Goal: Task Accomplishment & Management: Use online tool/utility

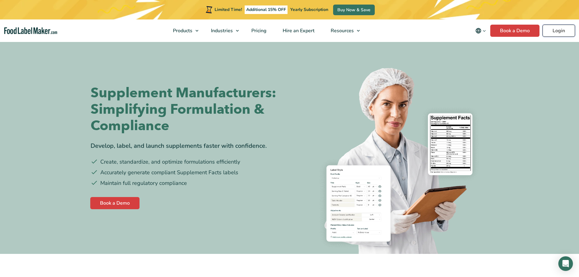
click at [556, 30] on link "Login" at bounding box center [559, 31] width 33 height 12
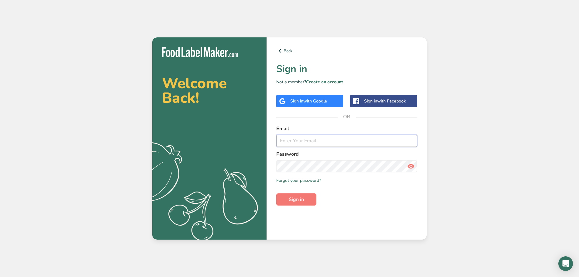
click at [303, 142] on input "email" at bounding box center [346, 141] width 141 height 12
click at [309, 143] on input "email" at bounding box center [346, 141] width 141 height 12
click at [299, 201] on span "Sign in" at bounding box center [296, 199] width 15 height 7
click at [413, 166] on icon at bounding box center [410, 166] width 7 height 11
click at [294, 202] on span "Sign in" at bounding box center [296, 199] width 15 height 7
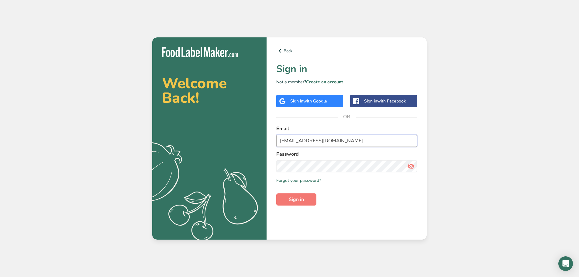
click at [356, 138] on input "[EMAIL_ADDRESS][DOMAIN_NAME]" at bounding box center [346, 141] width 141 height 12
type input "l"
type input "padisilva@hotmail.com"
click at [301, 202] on span "Sign in" at bounding box center [296, 199] width 15 height 7
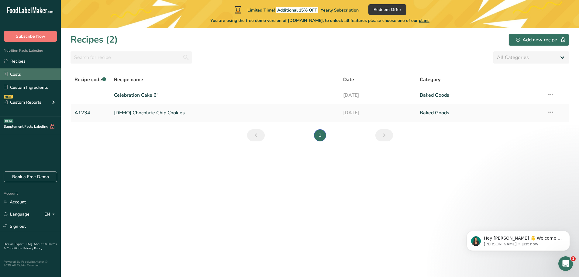
click at [18, 72] on link "Costs" at bounding box center [30, 74] width 61 height 12
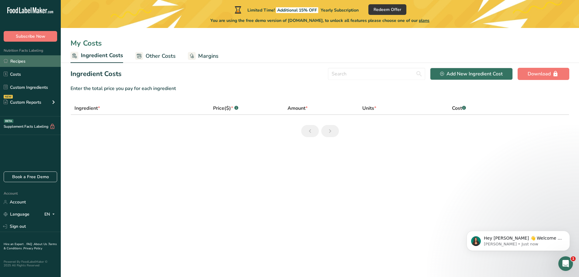
click at [20, 61] on link "Recipes" at bounding box center [30, 61] width 61 height 12
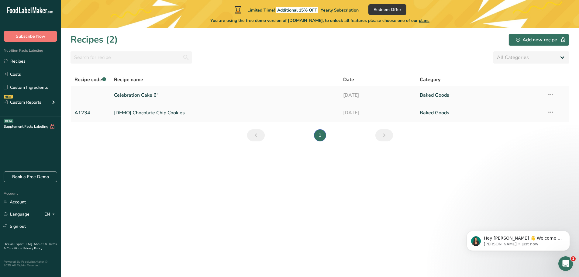
click at [145, 95] on link "Celebration Cake 6"" at bounding box center [225, 95] width 222 height 13
click at [18, 227] on link "Sign out" at bounding box center [30, 226] width 61 height 11
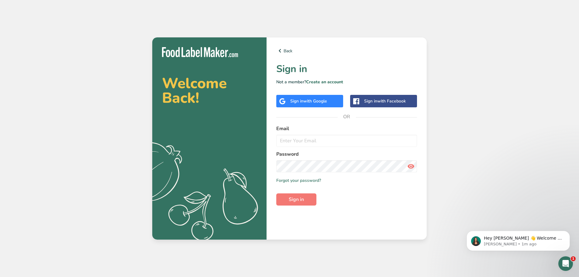
click at [453, 67] on div "Welcome Back! .a{fill:#f5f3ed;} Back Sign in Not a member? Create an account Si…" at bounding box center [289, 138] width 579 height 277
click at [355, 139] on input "email" at bounding box center [346, 141] width 141 height 12
type input "ladybirdamz@gmail.com"
click at [299, 182] on link "Forgot your password?" at bounding box center [298, 180] width 45 height 6
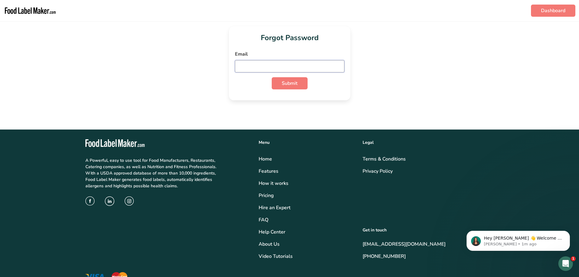
click at [252, 65] on input "email" at bounding box center [289, 66] width 109 height 12
type input "[EMAIL_ADDRESS][DOMAIN_NAME]"
click at [291, 84] on span "Submit" at bounding box center [290, 83] width 16 height 7
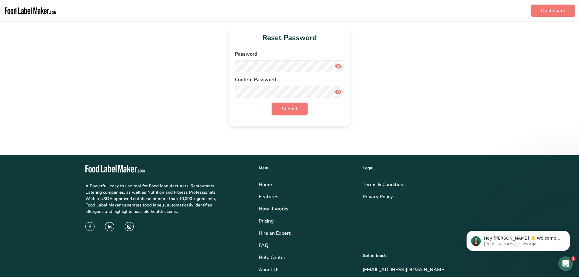
click at [285, 109] on span "Submit" at bounding box center [290, 108] width 16 height 7
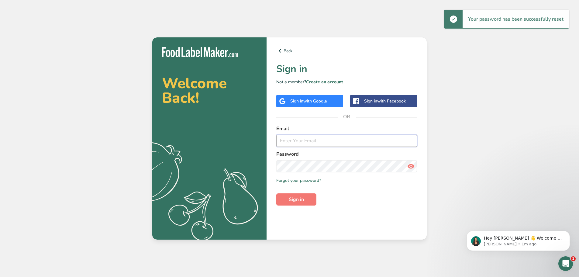
click at [322, 140] on input "email" at bounding box center [346, 141] width 141 height 12
type input "[EMAIL_ADDRESS][DOMAIN_NAME]"
click at [297, 202] on span "Sign in" at bounding box center [296, 199] width 15 height 7
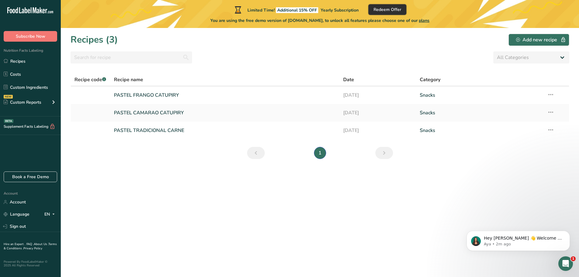
click at [388, 10] on span "Redeem Offer" at bounding box center [388, 9] width 28 height 6
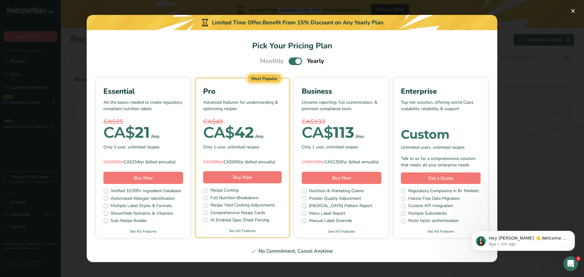
click at [290, 59] on span "Pick Your Pricing Plan Modal" at bounding box center [295, 61] width 13 height 8
click at [290, 59] on input "Pick Your Pricing Plan Modal" at bounding box center [291, 61] width 4 height 4
checkbox input "false"
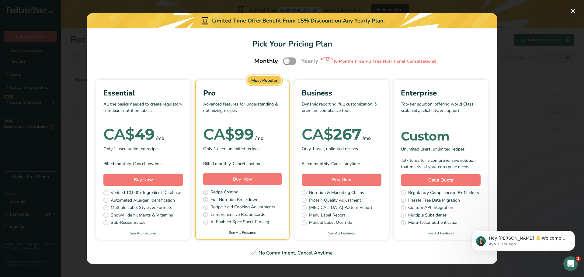
click at [236, 232] on link "See All Features" at bounding box center [242, 232] width 93 height 5
click at [571, 9] on button "Pick Your Pricing Plan Modal" at bounding box center [573, 11] width 10 height 10
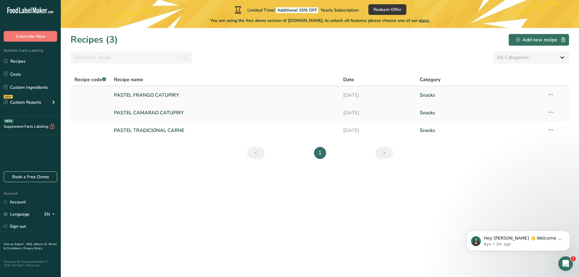
click at [143, 94] on link "PASTEL FRANGO CATUPIRY" at bounding box center [225, 95] width 222 height 13
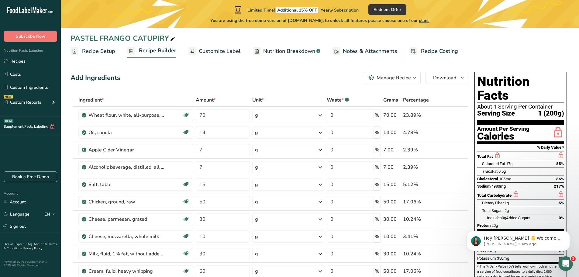
click at [361, 53] on span "Notes & Attachments" at bounding box center [370, 51] width 54 height 8
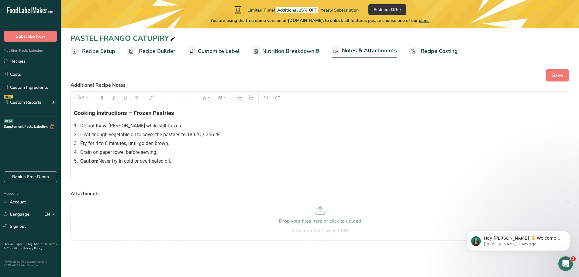
click at [95, 52] on span "Recipe Setup" at bounding box center [98, 51] width 33 height 8
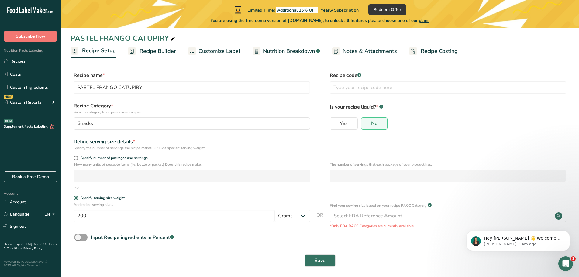
click at [160, 52] on span "Recipe Builder" at bounding box center [158, 51] width 36 height 8
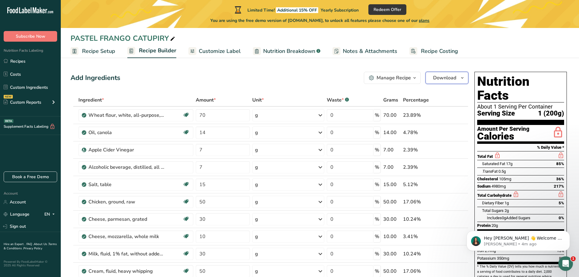
click at [444, 79] on span "Download" at bounding box center [444, 77] width 23 height 7
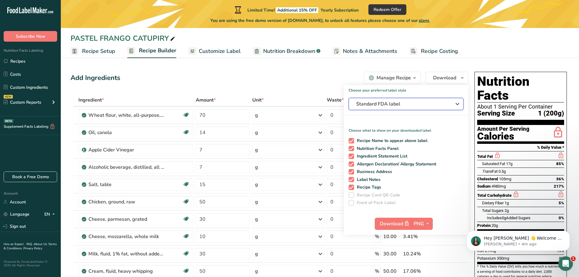
click at [433, 105] on span "Standard FDA label" at bounding box center [401, 103] width 91 height 7
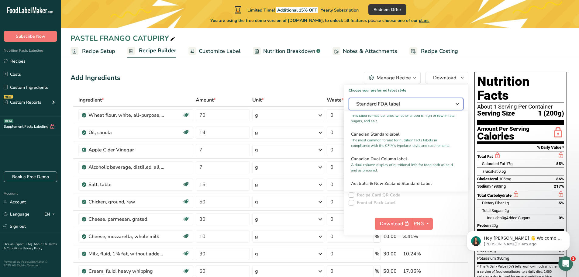
scroll to position [243, 0]
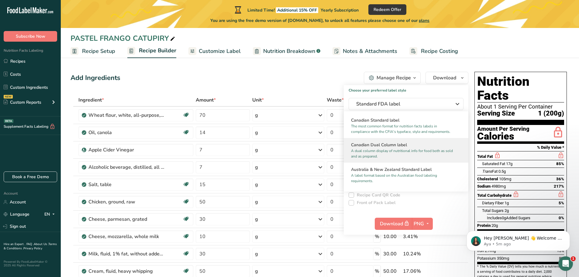
click at [389, 157] on p "A dual column display of nutritional info for food both as sold and as prepared." at bounding box center [403, 153] width 105 height 11
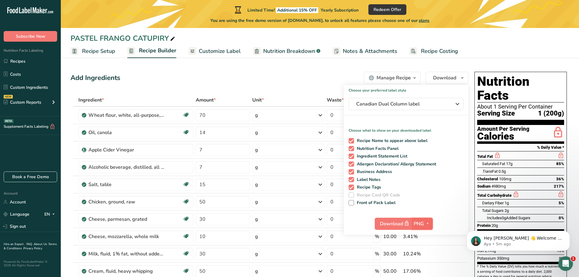
click at [427, 223] on icon "button" at bounding box center [427, 224] width 5 height 8
click at [424, 265] on link "PDF" at bounding box center [423, 266] width 19 height 10
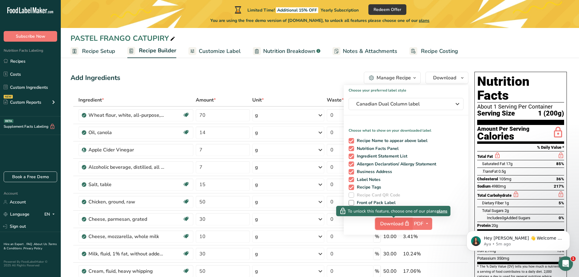
click at [393, 223] on span "Download" at bounding box center [395, 224] width 30 height 8
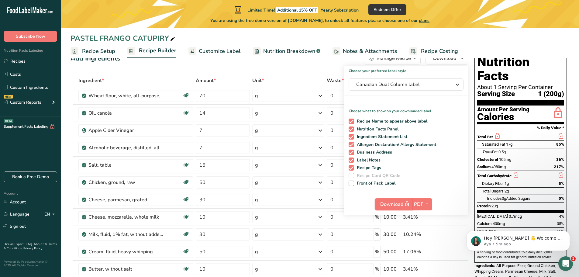
scroll to position [0, 0]
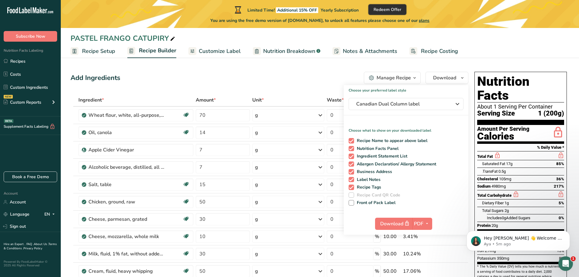
click at [395, 9] on span "Redeem Offer" at bounding box center [388, 9] width 28 height 6
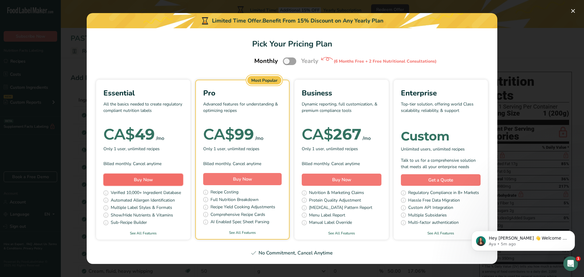
click at [141, 181] on span "Buy Now" at bounding box center [143, 180] width 19 height 6
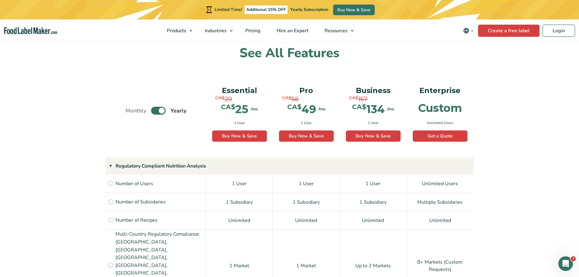
drag, startPoint x: 152, startPoint y: 109, endPoint x: 174, endPoint y: 109, distance: 21.9
click at [152, 109] on label "Toggle" at bounding box center [158, 111] width 15 height 8
click at [131, 109] on input "Toggle" at bounding box center [129, 111] width 4 height 4
checkbox input "false"
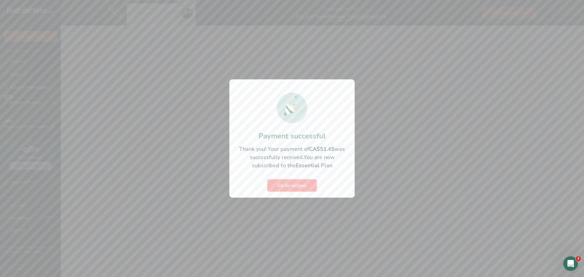
click at [294, 183] on span "Go to recipes" at bounding box center [291, 185] width 29 height 7
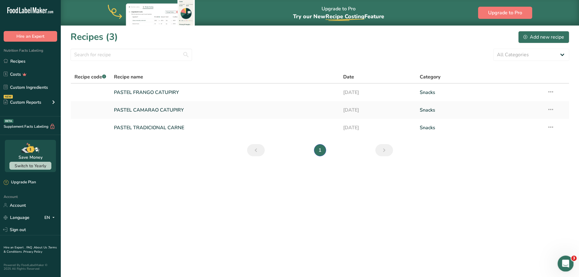
click at [564, 261] on icon "Open Intercom Messenger" at bounding box center [565, 263] width 10 height 10
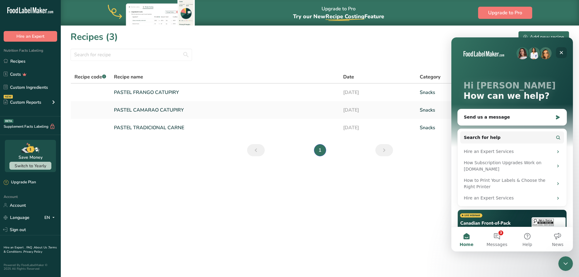
click at [563, 50] on div "Close" at bounding box center [561, 52] width 11 height 11
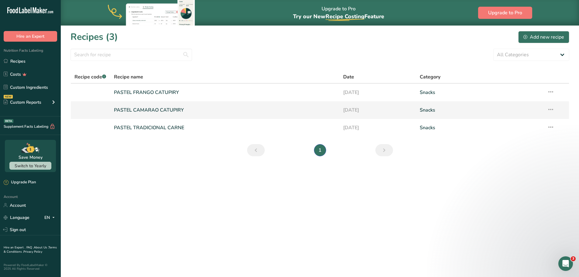
click at [160, 109] on link "PASTEL CAMARAO CATUPIRY" at bounding box center [225, 110] width 222 height 13
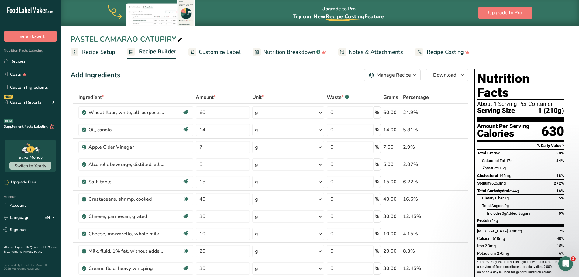
click at [220, 52] on span "Customize Label" at bounding box center [220, 52] width 42 height 8
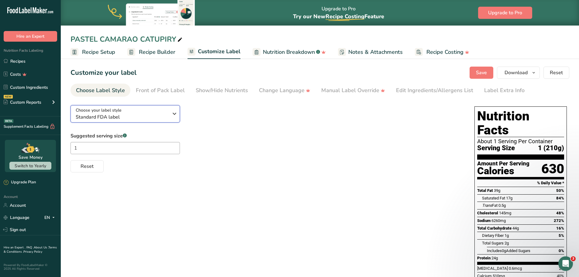
click at [172, 114] on icon "button" at bounding box center [174, 113] width 7 height 11
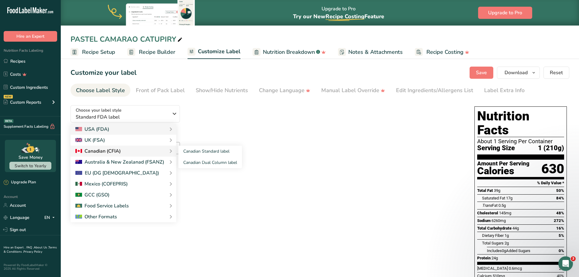
click at [113, 150] on div "Canadian (CFIA)" at bounding box center [97, 150] width 45 height 7
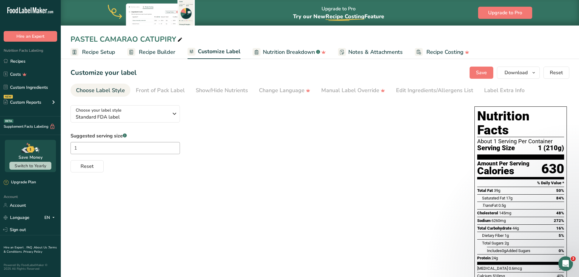
click at [355, 53] on span "Notes & Attachments" at bounding box center [375, 52] width 54 height 8
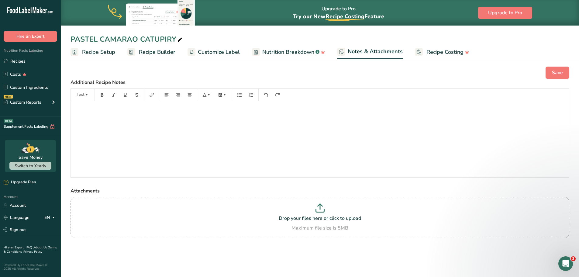
click at [152, 51] on span "Recipe Builder" at bounding box center [157, 52] width 36 height 8
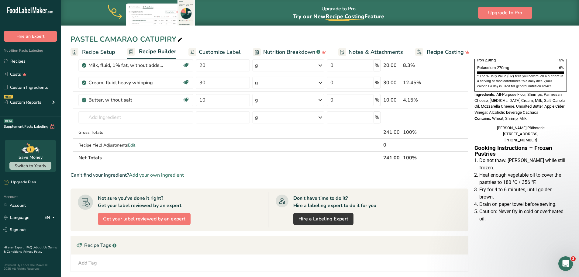
scroll to position [152, 0]
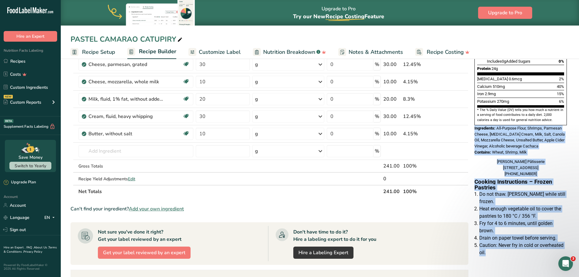
drag, startPoint x: 475, startPoint y: 115, endPoint x: 521, endPoint y: 244, distance: 137.5
click at [521, 244] on div "Nutrition Facts About 1 Serving Per Container Serving Size 1 (210g) Amount Per …" at bounding box center [520, 87] width 97 height 345
click at [534, 244] on li "Caution: Never fry in cold or overheated oil." at bounding box center [524, 249] width 88 height 15
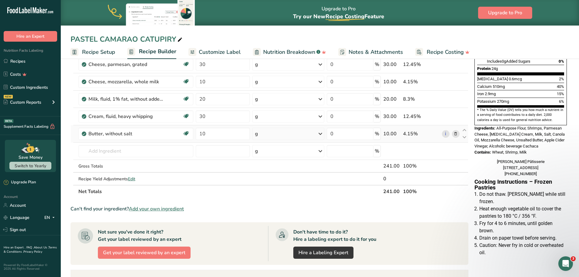
scroll to position [0, 0]
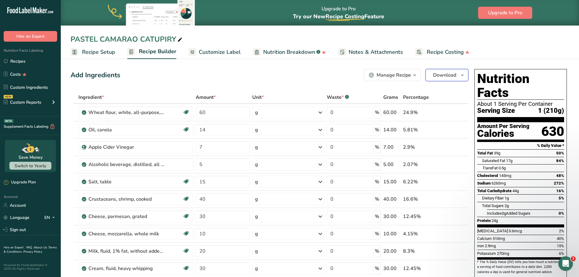
click at [453, 77] on span "Download" at bounding box center [444, 74] width 23 height 7
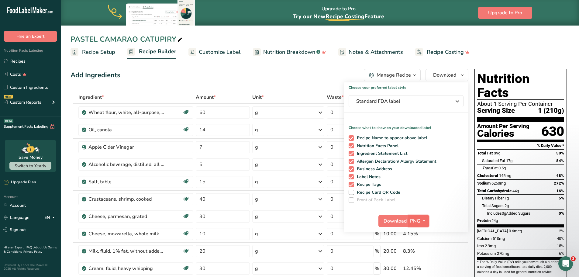
click at [423, 219] on icon "button" at bounding box center [424, 221] width 5 height 8
click at [421, 263] on link "PDF" at bounding box center [419, 263] width 19 height 10
click at [397, 221] on span "Download" at bounding box center [395, 220] width 23 height 7
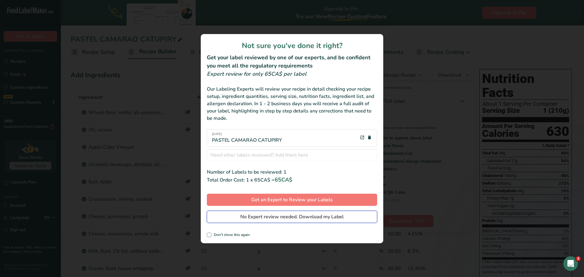
click at [305, 219] on span "No Expert review needed. Download my Label" at bounding box center [291, 216] width 103 height 7
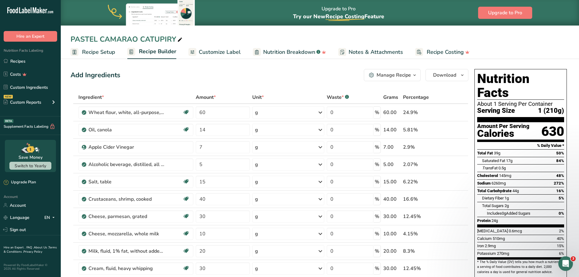
click at [213, 52] on span "Customize Label" at bounding box center [220, 52] width 42 height 8
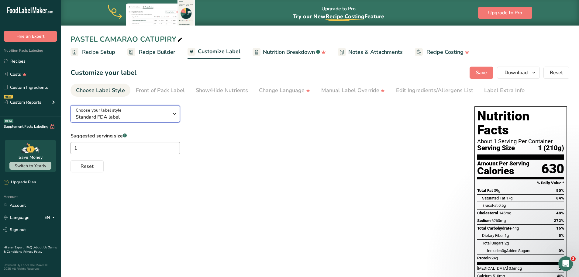
click at [164, 113] on div "Choose your label style Standard FDA label" at bounding box center [122, 114] width 93 height 14
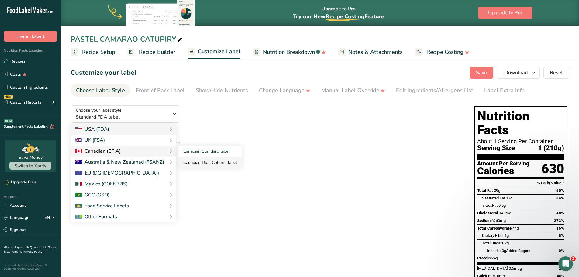
click at [209, 161] on link "Canadian Dual Column label" at bounding box center [210, 162] width 64 height 11
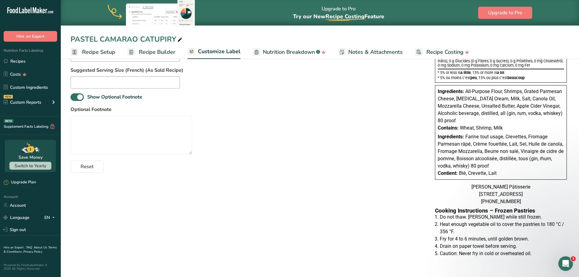
scroll to position [225, 0]
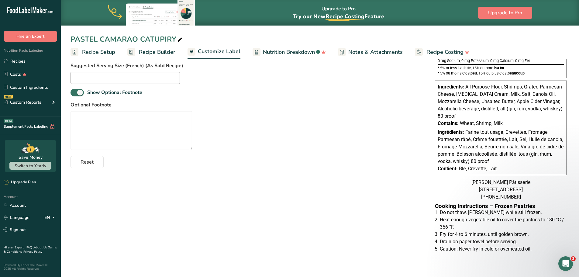
drag, startPoint x: 474, startPoint y: 182, endPoint x: 524, endPoint y: 206, distance: 54.9
click at [524, 201] on div "[PERSON_NAME] Pâtisserie [STREET_ADDRESS] [PHONE_NUMBER]" at bounding box center [501, 190] width 132 height 22
click at [521, 201] on div "[PERSON_NAME] Pâtisserie [STREET_ADDRESS] [PHONE_NUMBER]" at bounding box center [501, 190] width 132 height 22
click at [519, 201] on div "[PERSON_NAME] Pâtisserie [STREET_ADDRESS] [PHONE_NUMBER]" at bounding box center [501, 190] width 132 height 22
click at [517, 201] on div "[PERSON_NAME] Pâtisserie [STREET_ADDRESS] [PHONE_NUMBER]" at bounding box center [501, 190] width 132 height 22
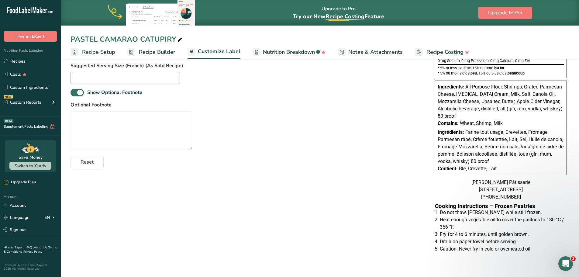
click at [517, 201] on div "[PERSON_NAME] Pâtisserie [STREET_ADDRESS] [PHONE_NUMBER]" at bounding box center [501, 190] width 132 height 22
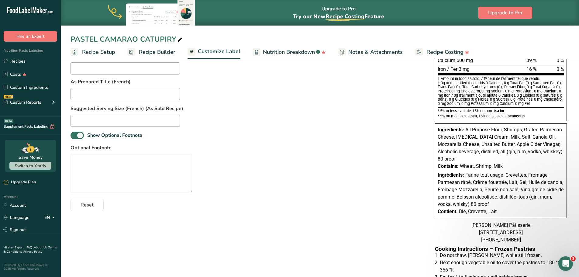
scroll to position [133, 0]
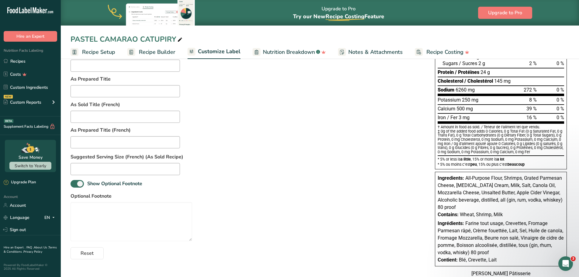
click at [151, 54] on span "Recipe Builder" at bounding box center [157, 52] width 36 height 8
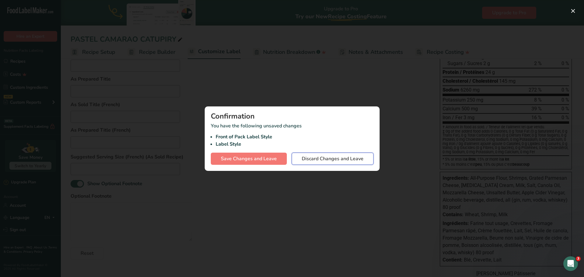
click at [322, 161] on span "Discard Changes and Leave" at bounding box center [333, 158] width 62 height 7
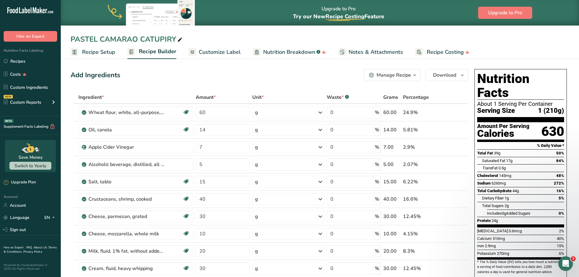
click at [93, 51] on span "Recipe Setup" at bounding box center [98, 52] width 33 height 8
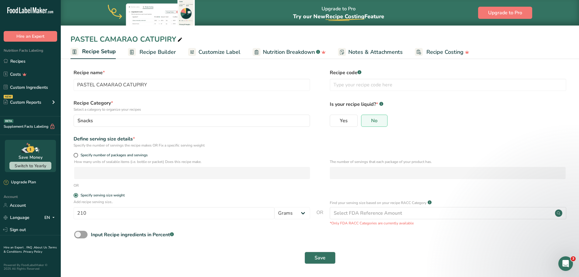
click at [148, 50] on span "Recipe Builder" at bounding box center [158, 52] width 36 height 8
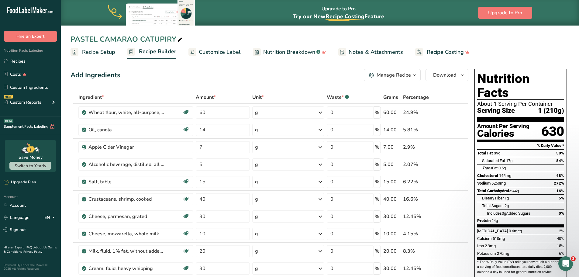
click at [228, 53] on span "Customize Label" at bounding box center [220, 52] width 42 height 8
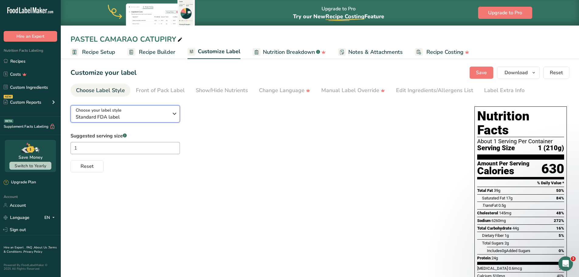
click at [161, 116] on span "Standard FDA label" at bounding box center [122, 116] width 93 height 7
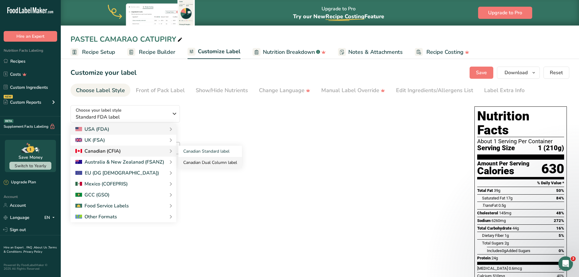
click at [206, 164] on link "Canadian Dual Column label" at bounding box center [210, 162] width 64 height 11
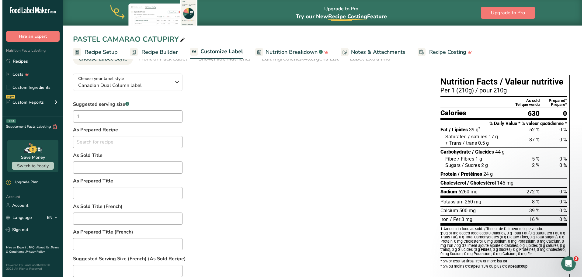
scroll to position [30, 0]
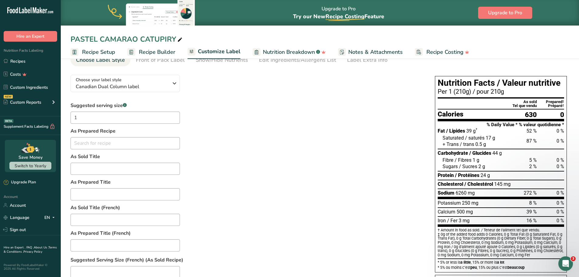
click at [367, 53] on span "Notes & Attachments" at bounding box center [375, 52] width 54 height 8
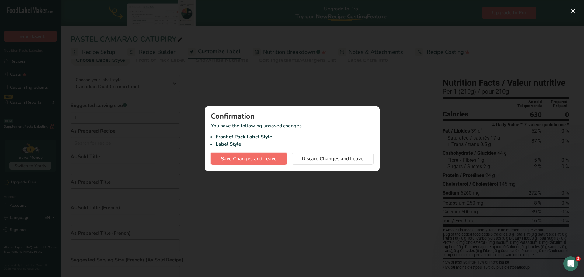
click at [251, 164] on button "Save Changes and Leave" at bounding box center [249, 159] width 76 height 12
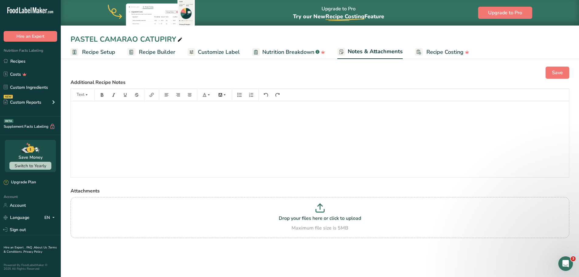
click at [224, 52] on span "Customize Label" at bounding box center [219, 52] width 42 height 8
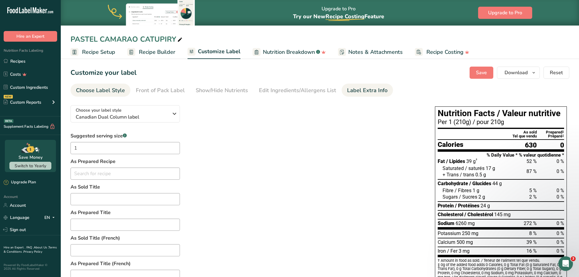
click at [356, 92] on div "Label Extra Info" at bounding box center [367, 90] width 40 height 8
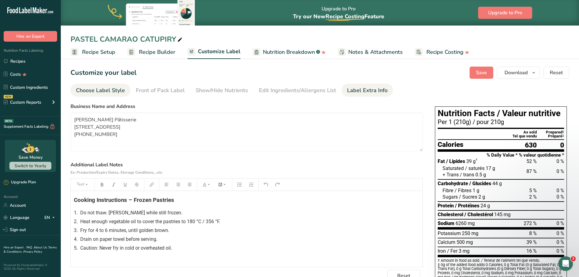
click at [102, 92] on div "Choose Label Style" at bounding box center [100, 90] width 49 height 8
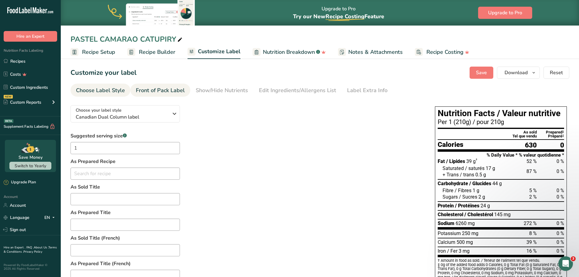
click at [165, 93] on div "Front of Pack Label" at bounding box center [160, 90] width 49 height 8
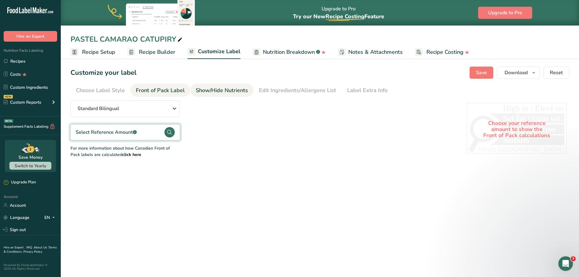
click at [207, 94] on div "Show/Hide Nutrients" at bounding box center [222, 90] width 52 height 8
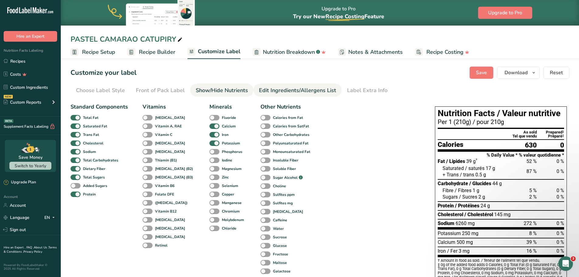
click at [311, 89] on div "Edit Ingredients/Allergens List" at bounding box center [297, 90] width 77 height 8
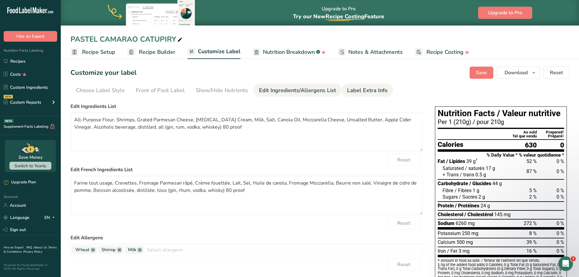
click at [368, 88] on div "Label Extra Info" at bounding box center [367, 90] width 40 height 8
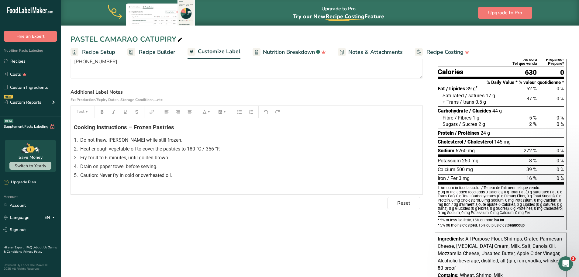
scroll to position [42, 0]
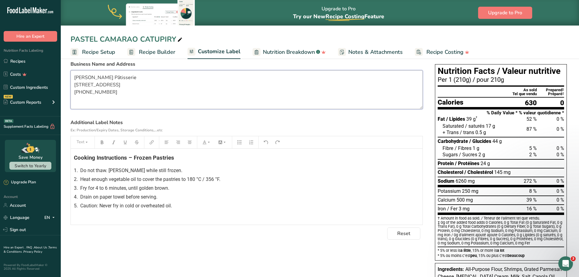
click at [119, 102] on textarea "[PERSON_NAME] Pâtisserie [STREET_ADDRESS] [PHONE_NUMBER]" at bounding box center [247, 89] width 352 height 39
click at [103, 92] on textarea "[PERSON_NAME] Pâtisserie [STREET_ADDRESS] [PHONE_NUMBER]" at bounding box center [247, 89] width 352 height 39
click at [130, 84] on textarea "[PERSON_NAME] Pâtisserie [STREET_ADDRESS] [PHONE_NUMBER]" at bounding box center [247, 89] width 352 height 39
click at [139, 80] on textarea "Chez Hollmann Pâtisserie Gatineau-QC (438)526-6609" at bounding box center [247, 89] width 352 height 39
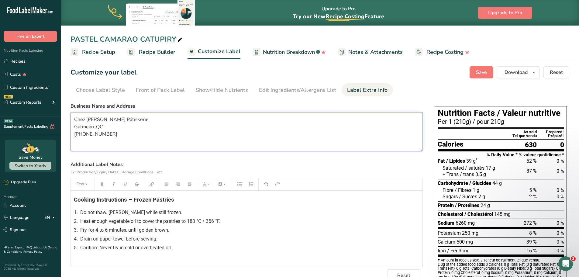
scroll to position [0, 0]
drag, startPoint x: 113, startPoint y: 136, endPoint x: 72, endPoint y: 115, distance: 45.8
click at [72, 115] on textarea "Chez Hollmann Pâtisserie Gatineau-QC (438)526-6609" at bounding box center [247, 132] width 352 height 39
type textarea "Chez Hollmann Pâtisserie Gatineau-QC (438)526-6609"
click at [361, 52] on span "Notes & Attachments" at bounding box center [375, 52] width 54 height 8
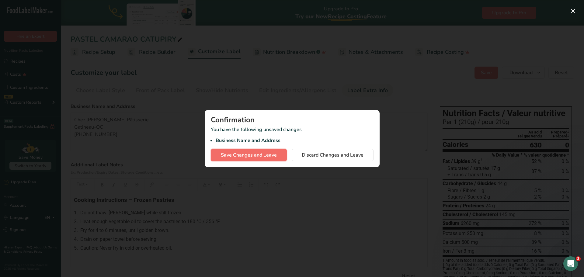
click at [248, 154] on span "Save Changes and Leave" at bounding box center [249, 154] width 56 height 7
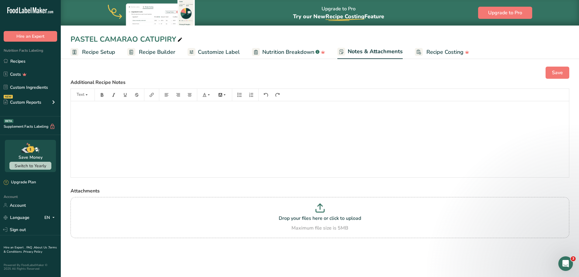
click at [91, 111] on p "﻿" at bounding box center [320, 109] width 492 height 7
click at [74, 118] on div "Chez Hollmann Pâtisserie Gatineau-QC (438)526-6609" at bounding box center [320, 139] width 498 height 76
click at [161, 110] on p "Chez Hollmann Pâtisserie ,Gatineau-QC" at bounding box center [320, 109] width 492 height 7
click at [74, 122] on span "(438)526-6609" at bounding box center [94, 122] width 40 height 6
click at [195, 129] on div "Chez Hollmann Pâtisserie ,Gatineau-QC, (438)526-6609" at bounding box center [320, 139] width 498 height 76
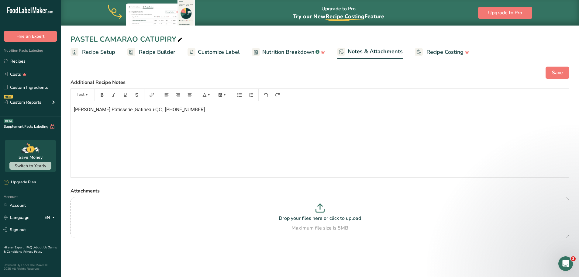
click at [220, 53] on span "Customize Label" at bounding box center [219, 52] width 42 height 8
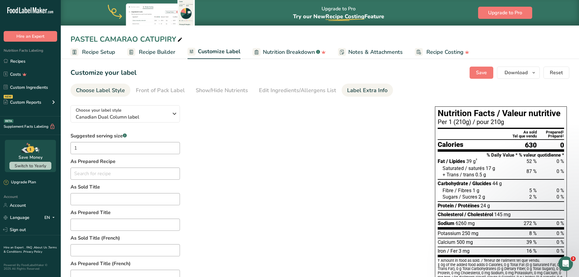
click at [364, 91] on div "Label Extra Info" at bounding box center [367, 90] width 40 height 8
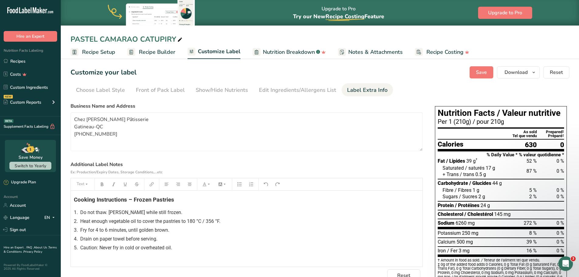
scroll to position [61, 0]
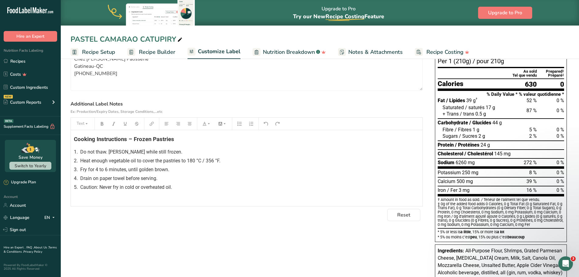
drag, startPoint x: 174, startPoint y: 189, endPoint x: 77, endPoint y: 138, distance: 109.7
click at [77, 138] on div "Cooking Instructions – Frozen Pastries 1. Do not thaw. Fry while still frozen. …" at bounding box center [247, 168] width 352 height 76
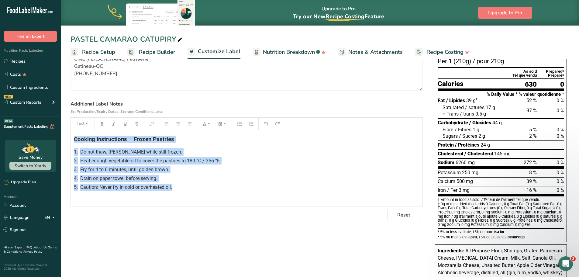
drag, startPoint x: 73, startPoint y: 139, endPoint x: 161, endPoint y: 178, distance: 96.3
click at [178, 191] on div "Cooking Instructions – Frozen Pastries 1. Do not thaw. Fry while still frozen. …" at bounding box center [247, 168] width 352 height 76
copy div "Cooking Instructions – Frozen Pastries 1. Do not thaw. Fry while still frozen. …"
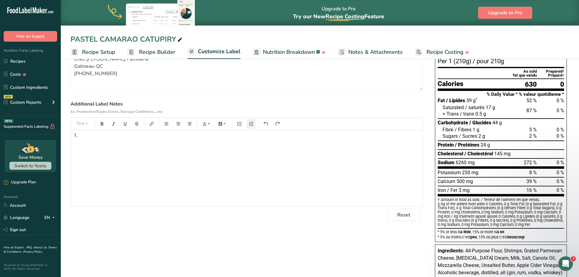
scroll to position [0, 0]
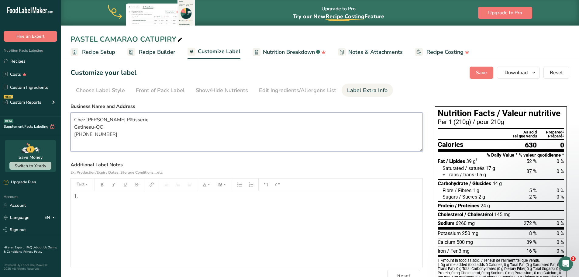
drag, startPoint x: 115, startPoint y: 135, endPoint x: 73, endPoint y: 118, distance: 45.0
click at [73, 118] on textarea "Chez Hollmann Pâtisserie Gatineau-QC (438)526-6609" at bounding box center [247, 132] width 352 height 39
click at [362, 52] on span "Notes & Attachments" at bounding box center [375, 52] width 54 height 8
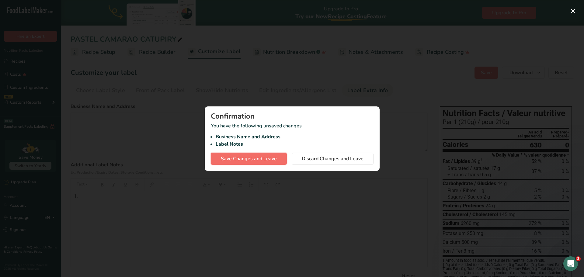
click at [260, 159] on span "Save Changes and Leave" at bounding box center [249, 158] width 56 height 7
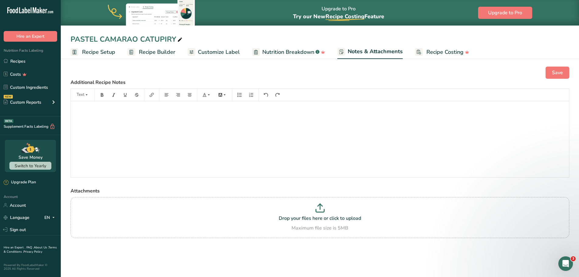
click at [89, 109] on p "﻿" at bounding box center [320, 109] width 492 height 7
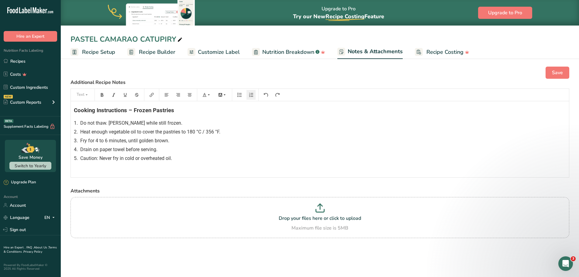
click at [222, 51] on span "Customize Label" at bounding box center [219, 52] width 42 height 8
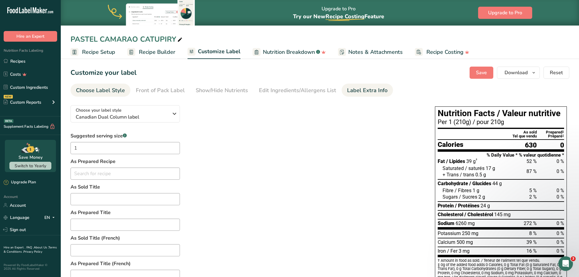
click at [356, 87] on div "Label Extra Info" at bounding box center [367, 90] width 40 height 8
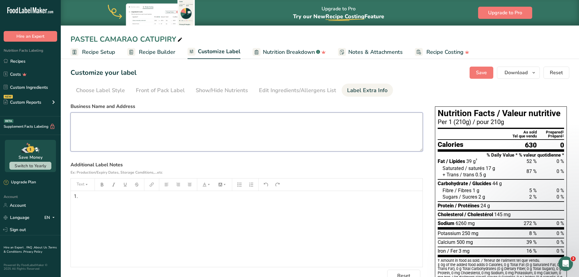
click at [101, 124] on textarea at bounding box center [247, 132] width 352 height 39
type textarea "c"
click at [102, 124] on textarea "Chez Hollmann Patisserie Gatineau, QX (438)985-1380" at bounding box center [247, 132] width 352 height 39
type textarea "Chez Hollmann Patisserie Gatineau, QC (438)985-1380"
click at [477, 71] on button "Save" at bounding box center [482, 73] width 24 height 12
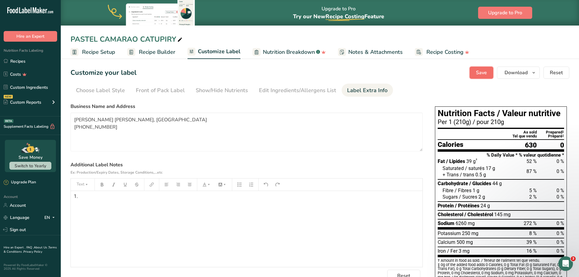
click at [480, 73] on span "Save" at bounding box center [481, 72] width 11 height 7
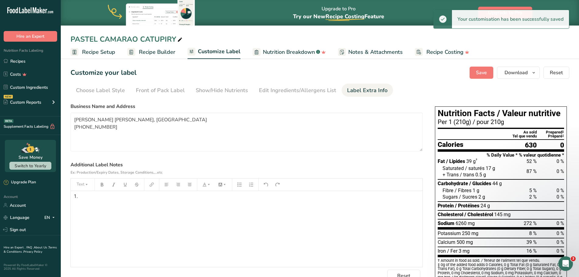
click at [368, 52] on span "Notes & Attachments" at bounding box center [375, 52] width 54 height 8
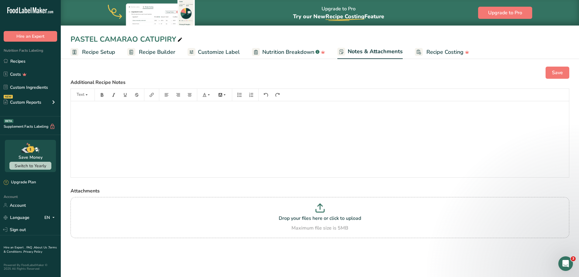
click at [218, 50] on span "Customize Label" at bounding box center [219, 52] width 42 height 8
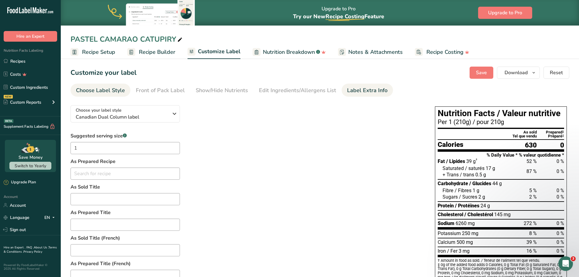
click at [359, 87] on div "Label Extra Info" at bounding box center [367, 90] width 40 height 8
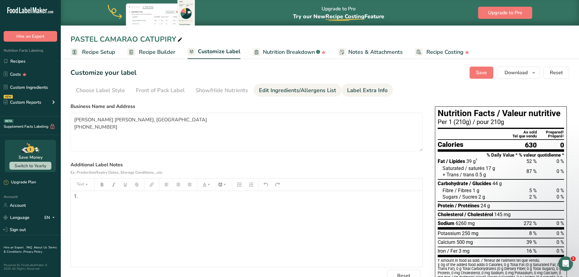
click at [313, 91] on div "Edit Ingredients/Allergens List" at bounding box center [297, 90] width 77 height 8
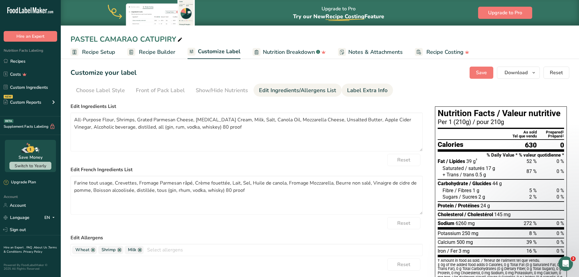
click at [367, 88] on div "Label Extra Info" at bounding box center [367, 90] width 40 height 8
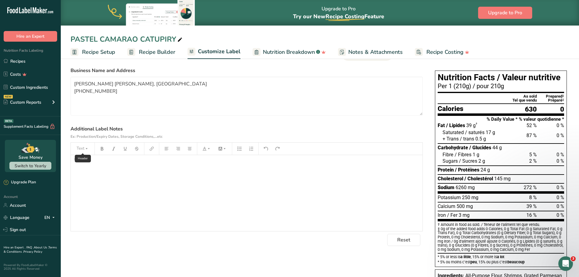
scroll to position [30, 0]
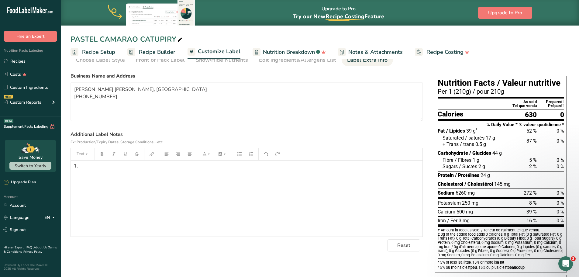
click at [82, 168] on div "1. ﻿" at bounding box center [247, 165] width 346 height 7
drag, startPoint x: 82, startPoint y: 168, endPoint x: 181, endPoint y: 136, distance: 103.9
click at [181, 136] on label "Additional Label Notes Ex: Production/Expiry Dates, Storage Conditions,...etc" at bounding box center [247, 138] width 352 height 15
click at [76, 171] on p "﻿" at bounding box center [247, 168] width 346 height 7
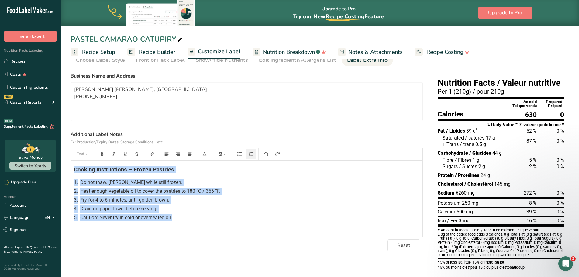
drag, startPoint x: 74, startPoint y: 170, endPoint x: 180, endPoint y: 220, distance: 117.5
click at [180, 220] on div "Cooking Instructions – Frozen Pastries 1. Do not thaw. Fry while still frozen. …" at bounding box center [247, 199] width 352 height 76
click at [166, 154] on icon "button" at bounding box center [167, 153] width 4 height 3
click at [176, 154] on icon "button" at bounding box center [178, 154] width 4 height 4
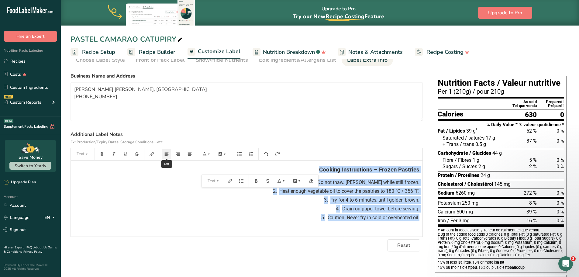
click at [163, 154] on button "button" at bounding box center [166, 154] width 9 height 10
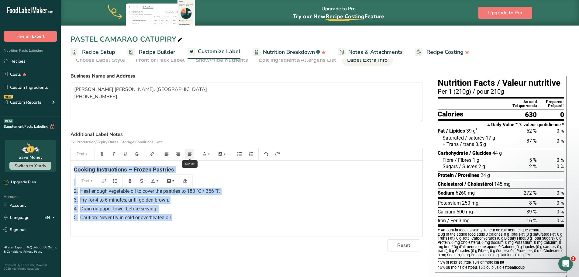
click at [188, 153] on icon "button" at bounding box center [190, 154] width 4 height 4
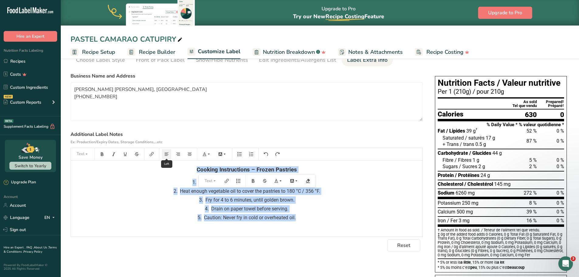
click at [168, 154] on icon "button" at bounding box center [167, 153] width 4 height 3
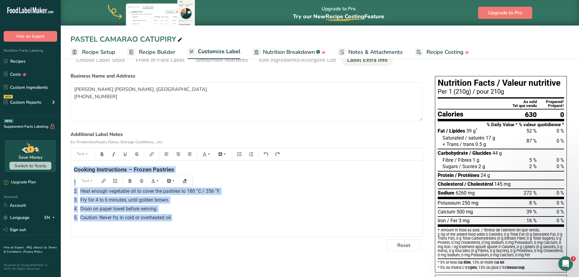
click at [195, 227] on div "Cooking Instructions – Frozen Pastries 1. Do not thaw. Fry while still frozen. …" at bounding box center [247, 199] width 352 height 76
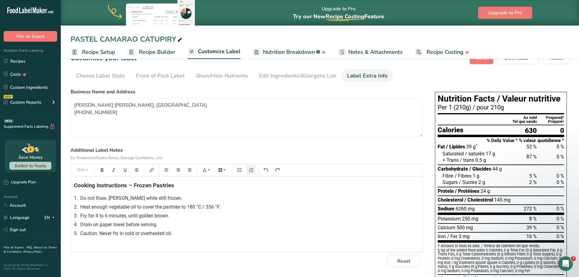
scroll to position [0, 0]
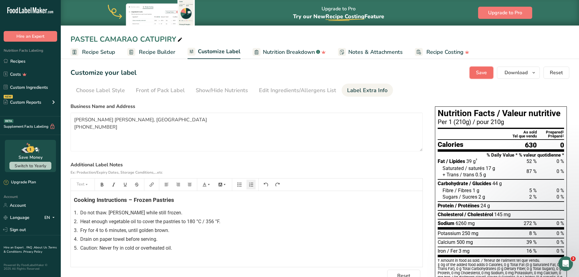
click at [487, 75] on span "Save" at bounding box center [481, 72] width 11 height 7
click at [175, 251] on div "5. Caution: Never fry in cold or overheated oil." at bounding box center [247, 247] width 346 height 7
click at [477, 74] on span "Save" at bounding box center [481, 72] width 11 height 7
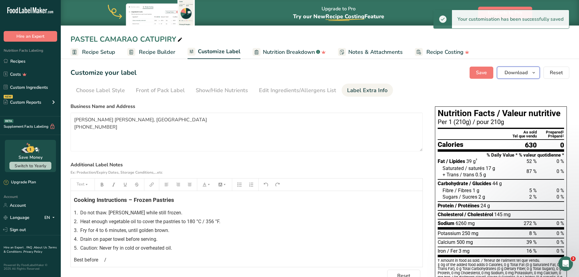
click at [530, 73] on button "Download" at bounding box center [518, 73] width 43 height 12
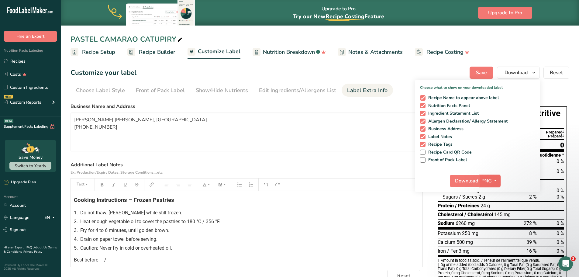
click at [496, 179] on icon "button" at bounding box center [495, 181] width 5 height 8
click at [491, 225] on link "PDF" at bounding box center [490, 223] width 19 height 10
click at [464, 182] on span "Download" at bounding box center [466, 180] width 23 height 7
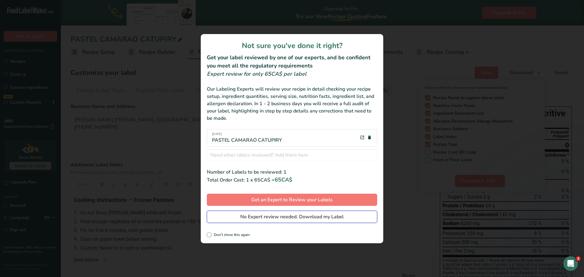
click at [279, 218] on span "No Expert review needed. Download my Label" at bounding box center [291, 216] width 103 height 7
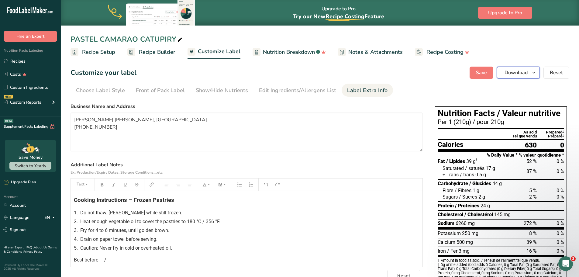
click at [530, 73] on button "Download" at bounding box center [518, 73] width 43 height 12
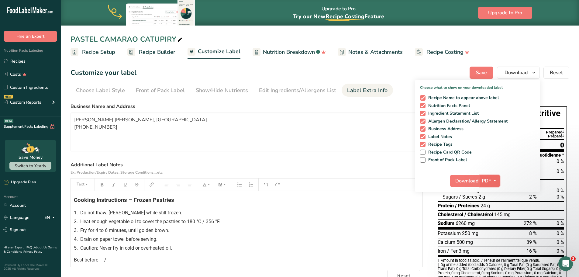
click at [497, 180] on icon "button" at bounding box center [495, 181] width 5 height 8
click at [489, 192] on link "PNG" at bounding box center [490, 193] width 19 height 10
click at [466, 184] on span "Download" at bounding box center [466, 180] width 23 height 7
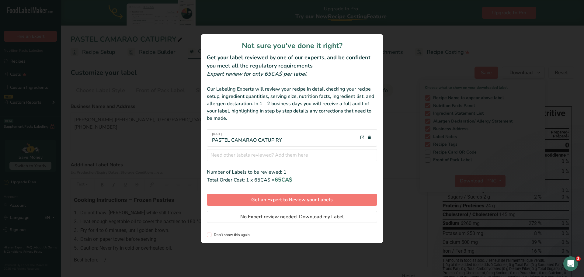
click at [209, 235] on span "review labels modal" at bounding box center [209, 235] width 5 height 5
click at [209, 235] on input "Don't show this again" at bounding box center [209, 235] width 4 height 4
checkbox input "true"
click at [251, 219] on span "No Expert review needed. Download my Label" at bounding box center [291, 216] width 103 height 7
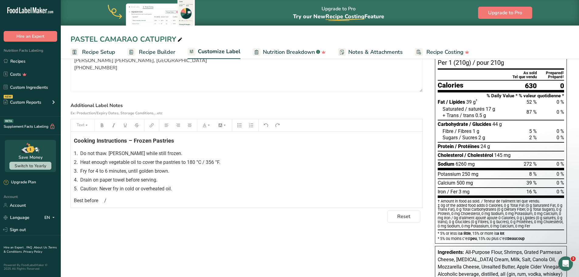
scroll to position [61, 0]
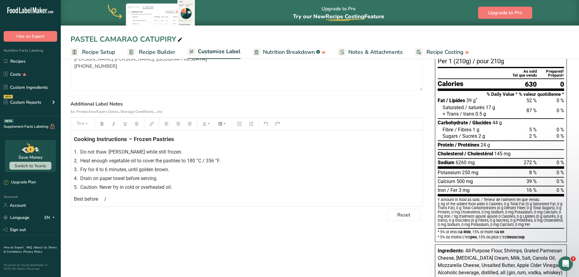
click at [108, 199] on p "Best before /" at bounding box center [247, 199] width 346 height 7
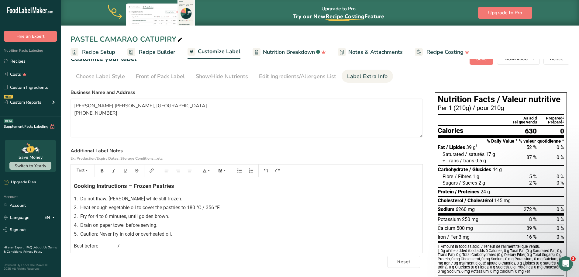
scroll to position [0, 0]
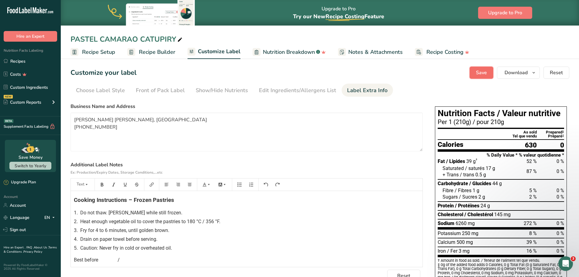
click at [487, 75] on span "Save" at bounding box center [481, 72] width 11 height 7
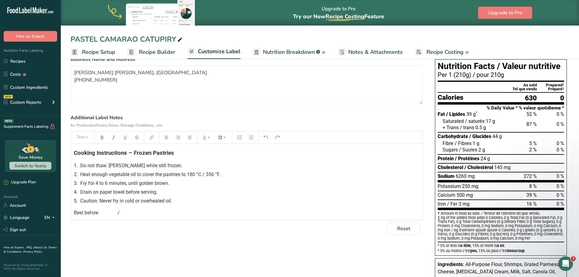
scroll to position [61, 0]
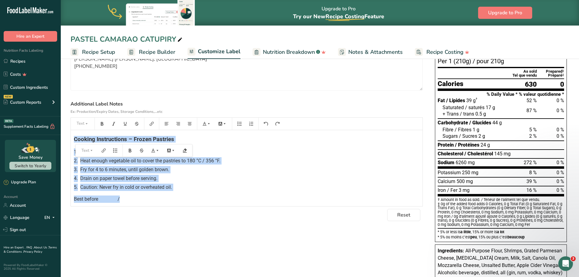
drag, startPoint x: 73, startPoint y: 138, endPoint x: 137, endPoint y: 202, distance: 90.5
click at [137, 202] on div "Cooking Instructions – Frozen Pastries 1. Do not thaw. Fry while still frozen. …" at bounding box center [247, 168] width 352 height 76
copy div "Cooking Instructions – Frozen Pastries 1. Do not thaw. Fry while still frozen. …"
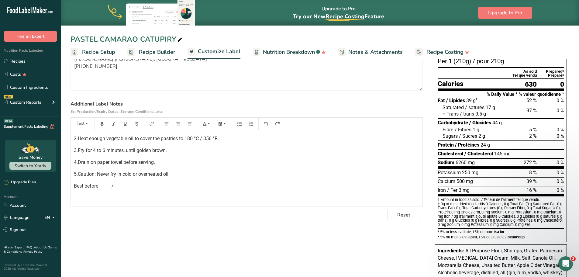
scroll to position [0, 0]
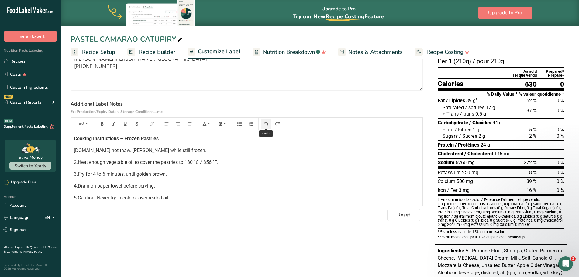
click at [265, 125] on icon "button" at bounding box center [266, 124] width 4 height 4
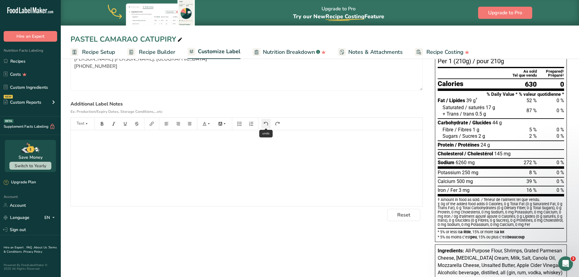
click at [265, 125] on icon "button" at bounding box center [266, 124] width 4 height 4
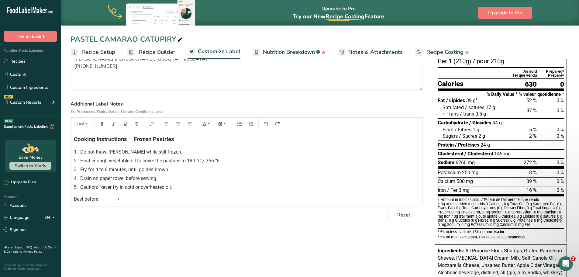
click at [257, 168] on div "3. Fry for 4 to 6 minutes, until golden brown." at bounding box center [247, 169] width 346 height 7
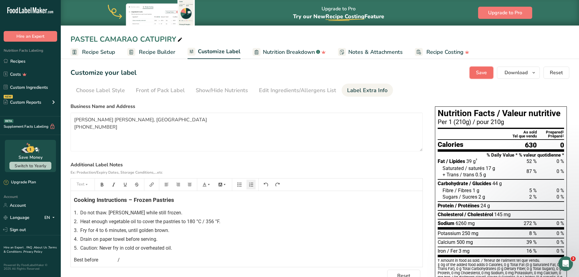
click at [485, 73] on span "Save" at bounding box center [481, 72] width 11 height 7
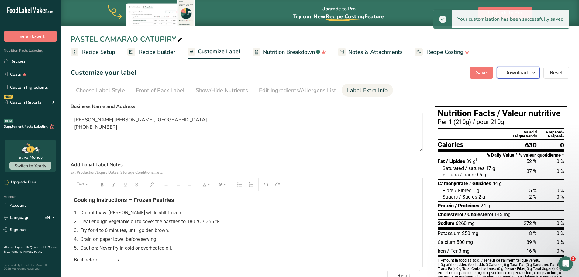
click at [533, 73] on icon "button" at bounding box center [534, 73] width 5 height 8
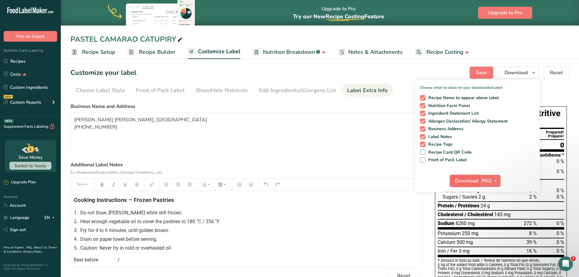
click at [460, 182] on span "Download" at bounding box center [466, 180] width 23 height 7
click at [484, 71] on span "Save" at bounding box center [481, 72] width 11 height 7
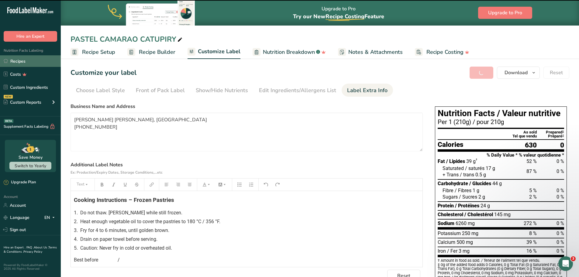
click at [15, 60] on link "Recipes" at bounding box center [30, 61] width 61 height 12
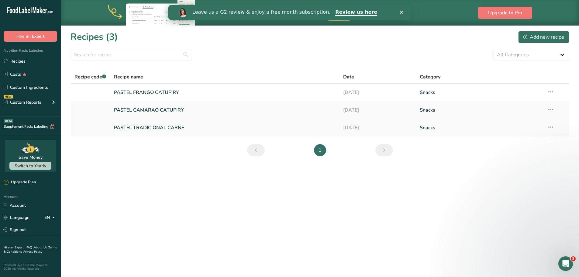
click at [154, 127] on link "PASTEL TRADICIONAL CARNE" at bounding box center [225, 127] width 222 height 13
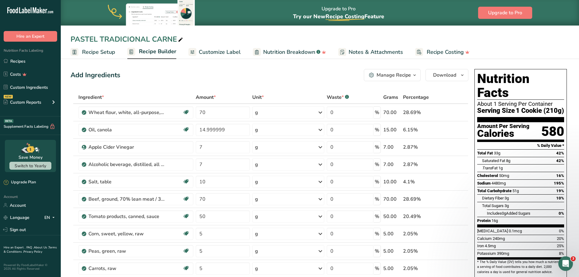
click at [156, 49] on span "Recipe Builder" at bounding box center [157, 51] width 37 height 8
click at [378, 53] on span "Notes & Attachments" at bounding box center [376, 52] width 54 height 8
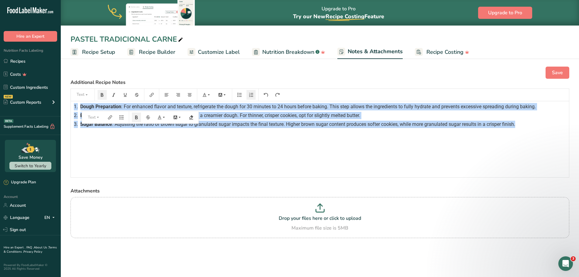
drag, startPoint x: 466, startPoint y: 133, endPoint x: 72, endPoint y: 105, distance: 394.7
click at [72, 105] on div "1. Dough Preparation : For enhanced flavor and texture, refrigerate the dough f…" at bounding box center [320, 139] width 498 height 76
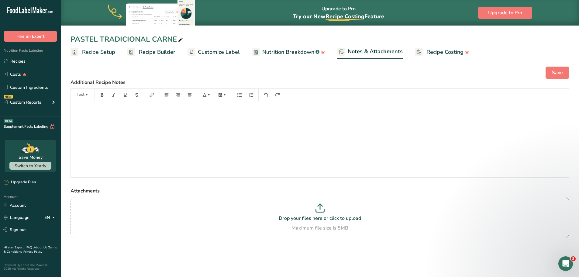
click at [153, 55] on span "Recipe Builder" at bounding box center [157, 52] width 36 height 8
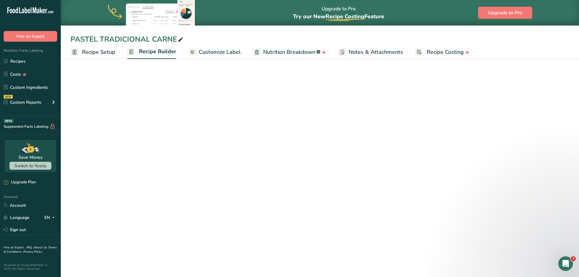
click at [215, 56] on span "Customize Label" at bounding box center [220, 52] width 42 height 8
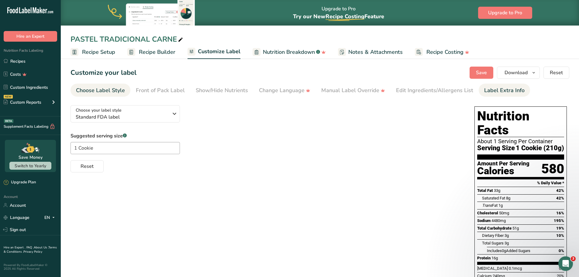
click at [502, 92] on div "Label Extra Info" at bounding box center [504, 90] width 40 height 8
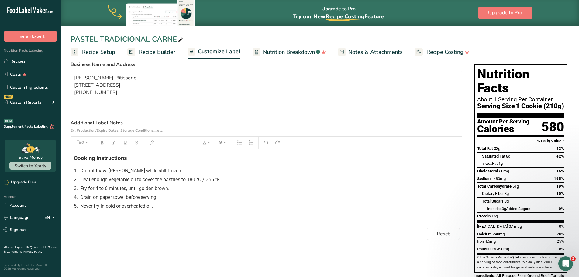
scroll to position [30, 0]
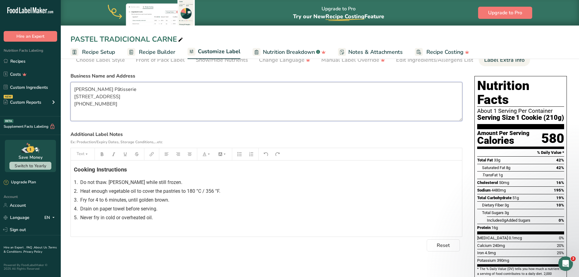
click at [132, 97] on textarea "[PERSON_NAME] Pâtisserie [STREET_ADDRESS] [PHONE_NUMBER]" at bounding box center [267, 101] width 392 height 39
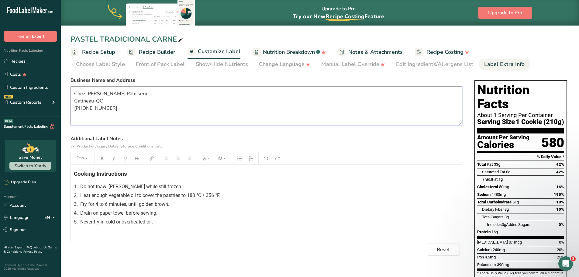
scroll to position [0, 0]
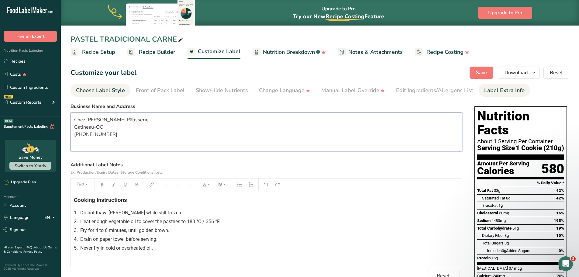
type textarea "Chez Hollmann Pâtisserie Gatineau-QC (438)526-6609"
click at [118, 90] on div "Choose Label Style" at bounding box center [100, 90] width 49 height 8
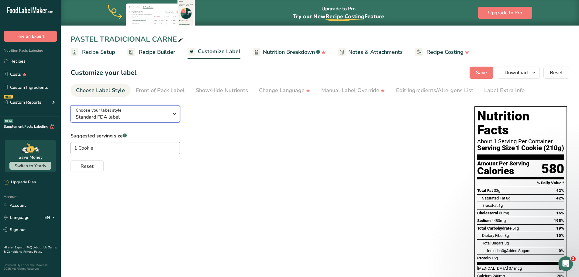
click at [162, 116] on span "Standard FDA label" at bounding box center [122, 116] width 93 height 7
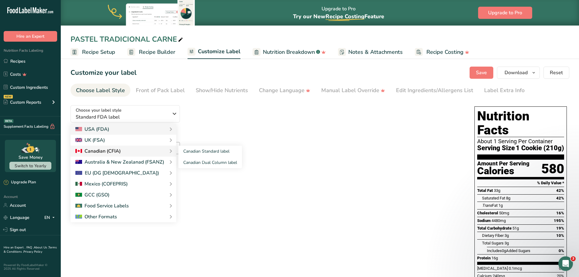
click at [100, 153] on div "Canadian (CFIA)" at bounding box center [97, 150] width 45 height 7
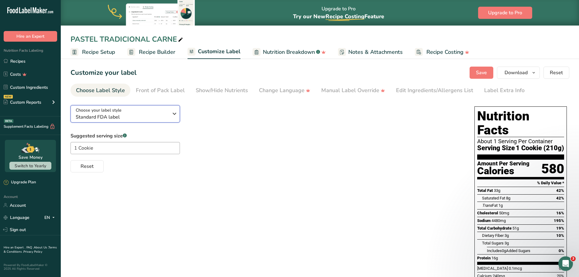
click at [124, 116] on span "Standard FDA label" at bounding box center [122, 116] width 93 height 7
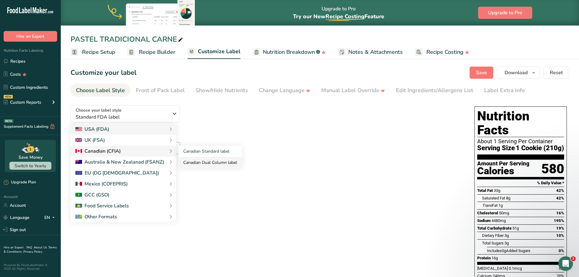
click at [202, 162] on link "Canadian Dual Column label" at bounding box center [210, 162] width 64 height 11
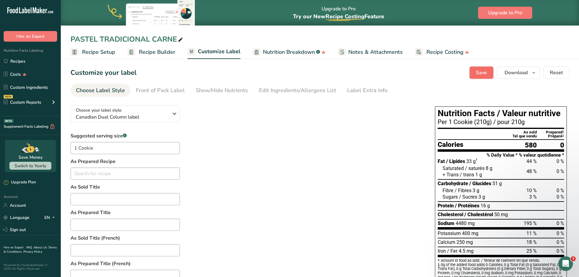
click at [487, 71] on span "Save" at bounding box center [481, 72] width 11 height 7
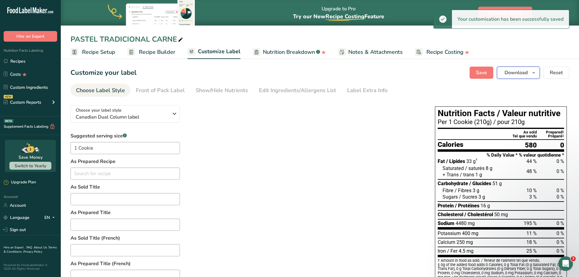
click at [533, 74] on icon "button" at bounding box center [534, 73] width 5 height 8
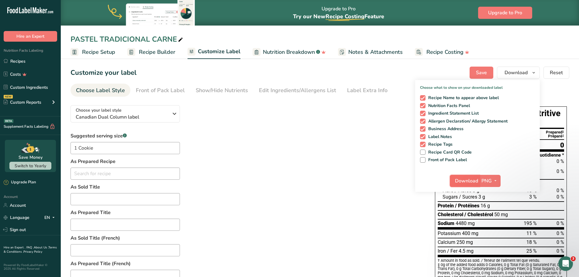
click at [462, 182] on span "Download" at bounding box center [466, 180] width 23 height 7
click at [100, 52] on span "Recipe Setup" at bounding box center [98, 52] width 33 height 8
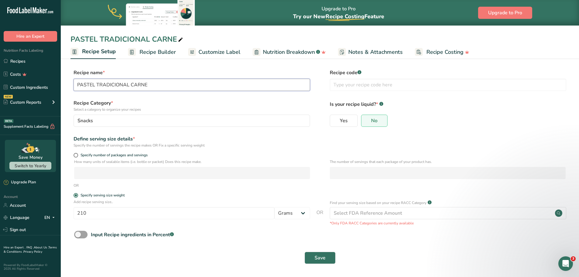
click at [151, 85] on input "PASTEL TRADICIONAL CARNE" at bounding box center [192, 85] width 237 height 12
type input "P"
type input "Meat pastry"
click at [315, 258] on span "Save" at bounding box center [320, 257] width 11 height 7
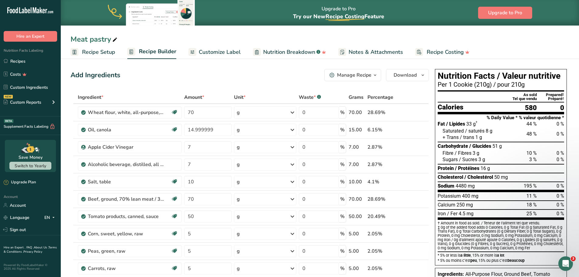
drag, startPoint x: 215, startPoint y: 54, endPoint x: 341, endPoint y: 70, distance: 126.6
click at [215, 54] on span "Customize Label" at bounding box center [220, 52] width 42 height 8
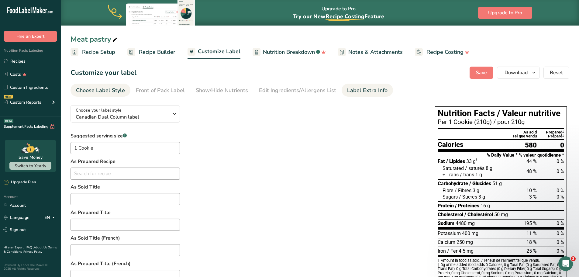
click at [372, 93] on div "Label Extra Info" at bounding box center [367, 90] width 40 height 8
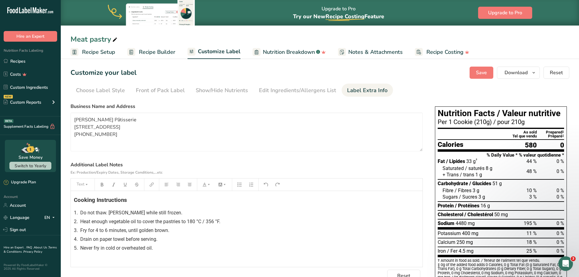
click at [380, 55] on span "Notes & Attachments" at bounding box center [375, 52] width 54 height 8
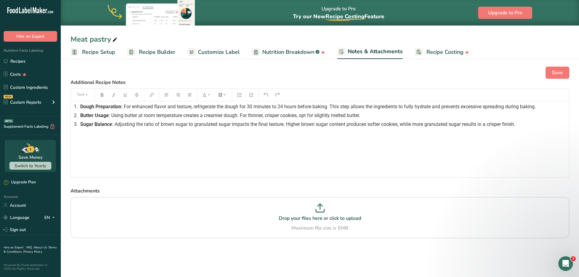
drag, startPoint x: 75, startPoint y: 106, endPoint x: 172, endPoint y: 139, distance: 102.4
click at [172, 139] on div "1. Dough Preparation : For enhanced flavor and texture, refrigerate the dough f…" at bounding box center [320, 139] width 498 height 76
drag, startPoint x: 491, startPoint y: 131, endPoint x: 91, endPoint y: 109, distance: 400.5
click at [91, 109] on div "1. Dough Preparation : For enhanced flavor and texture, refrigerate the dough f…" at bounding box center [320, 139] width 498 height 76
click at [527, 124] on div "3. Sugar Balance : Adjusting the ratio of brown sugar to granulated sugar impac…" at bounding box center [320, 124] width 492 height 7
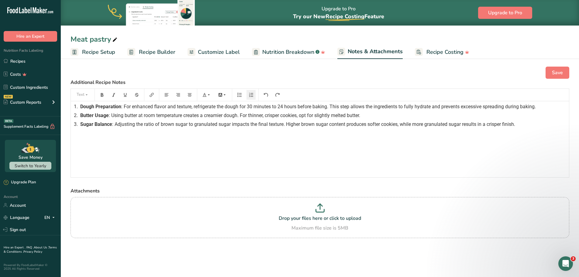
drag, startPoint x: 519, startPoint y: 124, endPoint x: 76, endPoint y: 105, distance: 443.2
click at [76, 105] on div "1. Dough Preparation : For enhanced flavor and texture, refrigerate the dough f…" at bounding box center [320, 139] width 498 height 76
click at [76, 105] on span "1." at bounding box center [76, 107] width 4 height 6
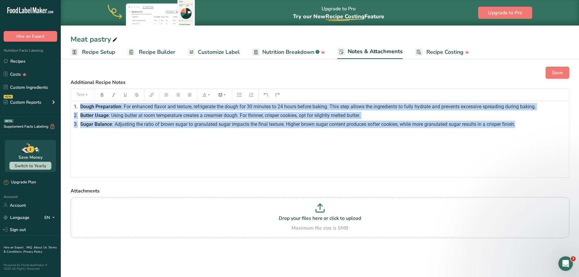
drag, startPoint x: 81, startPoint y: 106, endPoint x: 532, endPoint y: 132, distance: 451.7
click at [532, 132] on div "1. Dough Preparation : For enhanced flavor and texture, refrigerate the dough f…" at bounding box center [320, 139] width 498 height 76
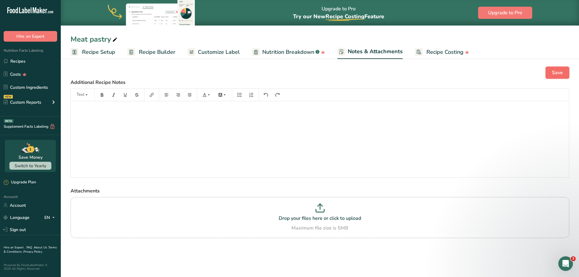
click at [559, 76] on span "Save" at bounding box center [557, 72] width 11 height 7
click at [164, 53] on span "Recipe Builder" at bounding box center [157, 52] width 36 height 8
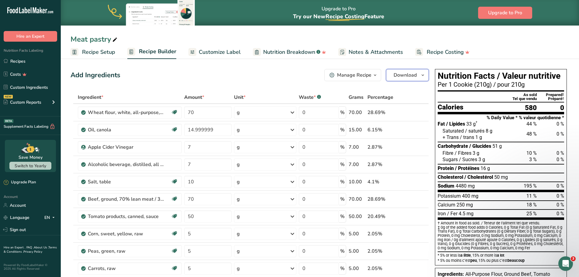
click at [423, 74] on icon "button" at bounding box center [423, 75] width 5 height 8
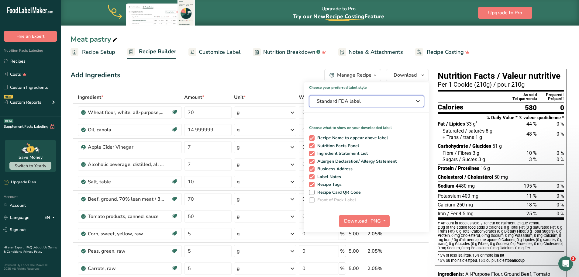
click at [385, 101] on span "Standard FDA label" at bounding box center [362, 101] width 91 height 7
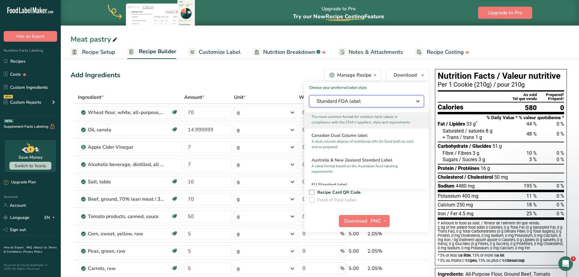
scroll to position [243, 0]
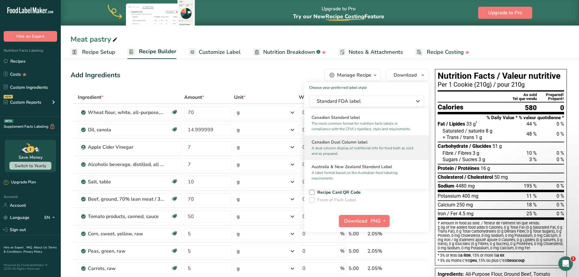
click at [375, 154] on p "A dual column display of nutritional info for food both as sold and as prepared." at bounding box center [364, 150] width 105 height 11
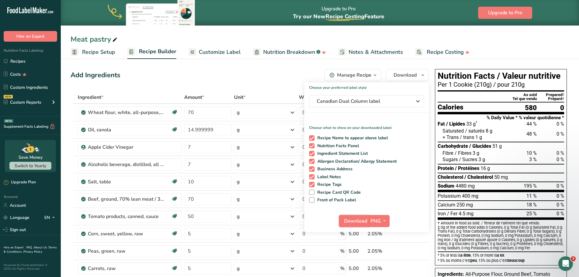
click at [356, 222] on span "Download" at bounding box center [355, 220] width 23 height 7
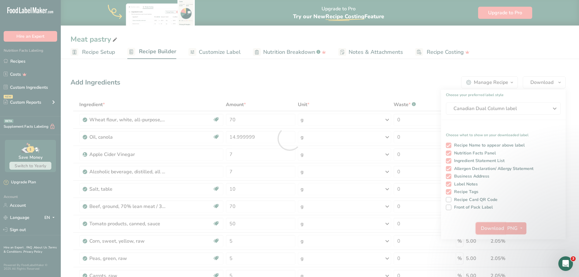
scroll to position [0, 0]
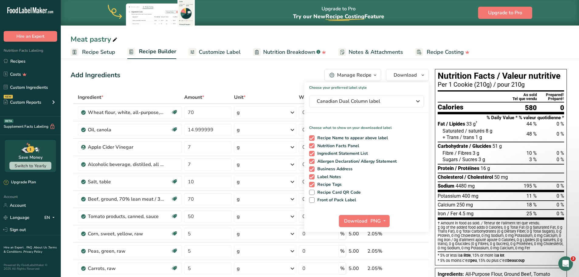
click at [220, 53] on span "Customize Label" at bounding box center [220, 52] width 42 height 8
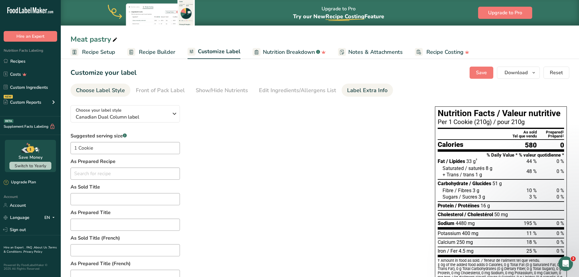
click at [358, 89] on div "Label Extra Info" at bounding box center [367, 90] width 40 height 8
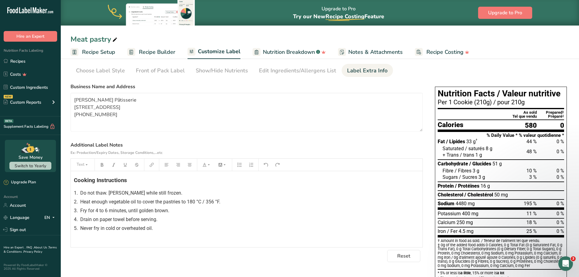
scroll to position [30, 0]
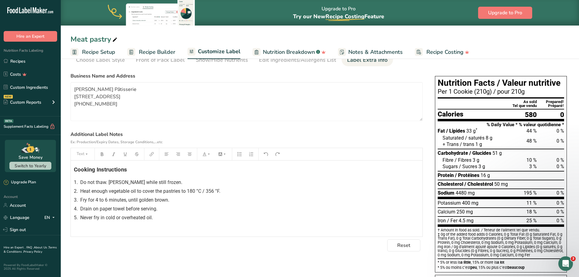
click at [167, 217] on div "5. Never fry in cold or overheated oil." at bounding box center [247, 217] width 346 height 7
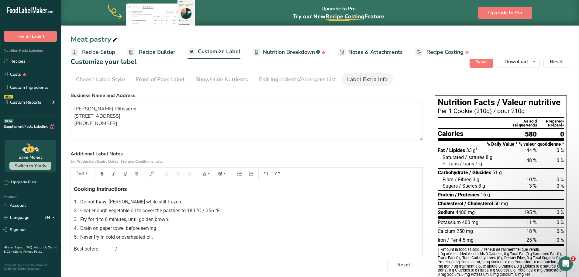
scroll to position [0, 0]
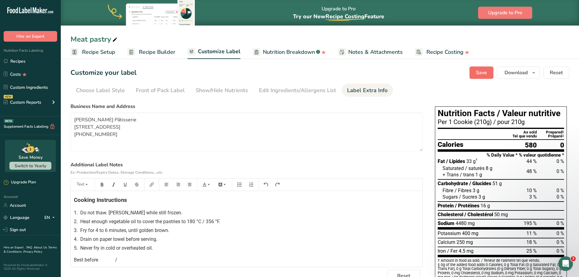
click at [477, 72] on span "Save" at bounding box center [481, 72] width 11 height 7
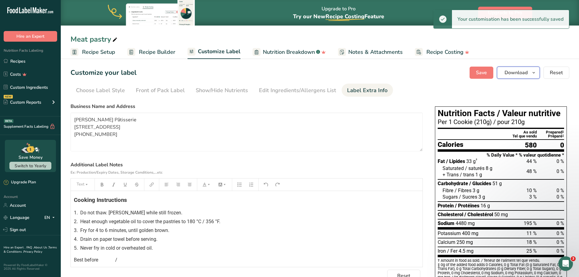
click at [535, 72] on icon "button" at bounding box center [534, 73] width 5 height 8
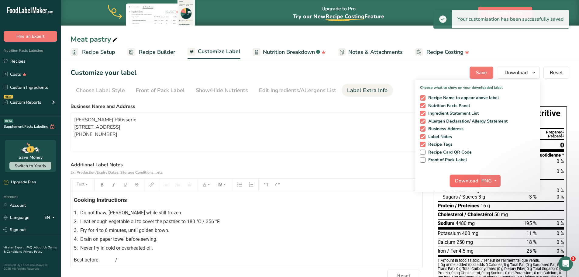
click at [459, 181] on span "Download" at bounding box center [466, 180] width 23 height 7
